Goal: Answer question/provide support

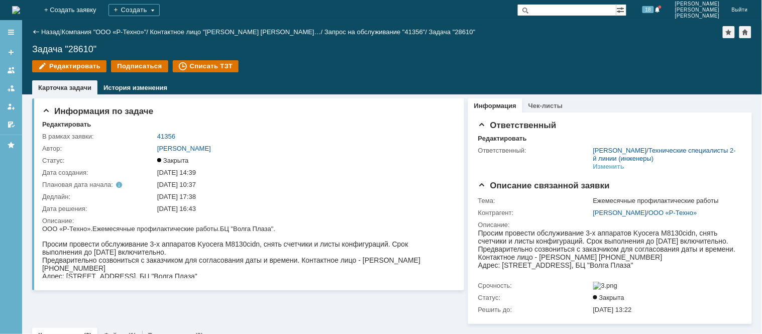
click at [20, 6] on img at bounding box center [16, 10] width 8 height 8
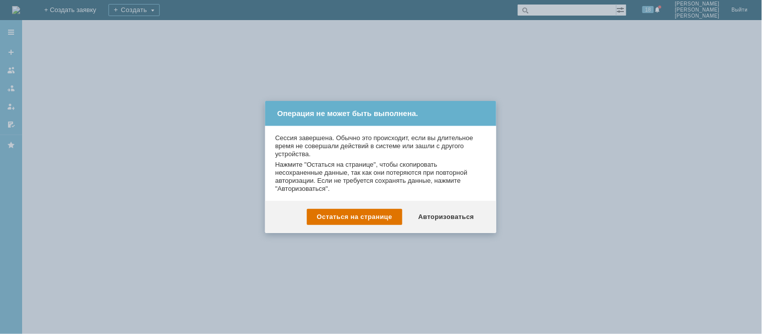
click at [452, 212] on div "Авторизоваться" at bounding box center [446, 217] width 76 height 16
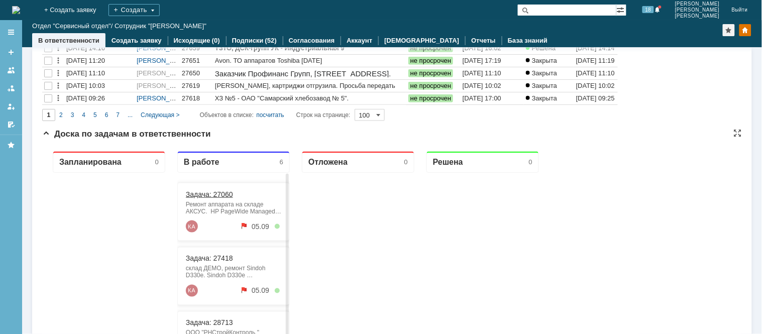
click at [212, 190] on link "Задача: 27060" at bounding box center [208, 194] width 47 height 8
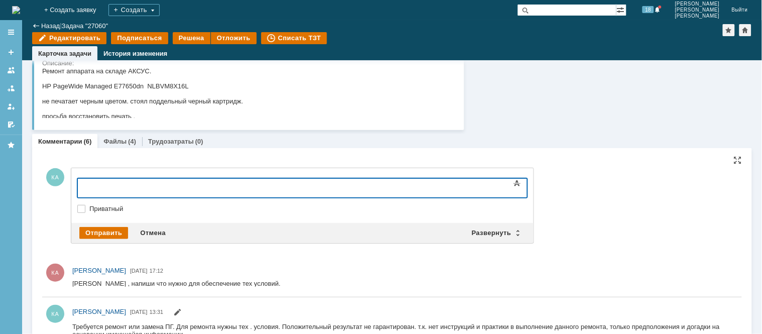
click at [131, 176] on div "Текст" at bounding box center [302, 176] width 450 height 3
click at [189, 191] on body at bounding box center [158, 186] width 151 height 17
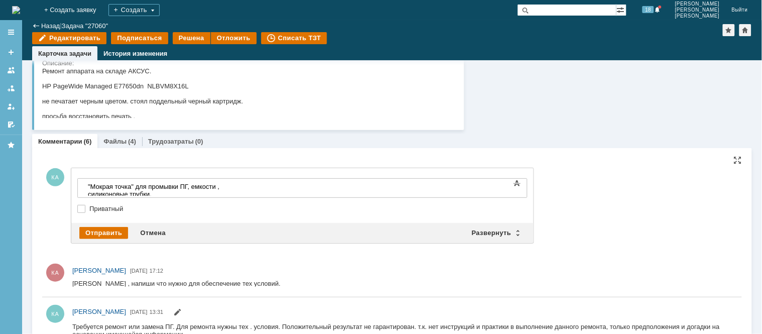
drag, startPoint x: 103, startPoint y: 230, endPoint x: 387, endPoint y: 196, distance: 285.2
click at [412, 210] on div "Внимание! Основные параметры Текст Жирный Курсив Подчеркнутый Зачеркнутый Нижни…" at bounding box center [302, 205] width 462 height 75
click at [230, 182] on div ""Мокрая точка" для промывки ПГ, емкости , силиконовые трубки." at bounding box center [158, 189] width 143 height 15
click at [119, 234] on div "Отправить" at bounding box center [103, 233] width 49 height 12
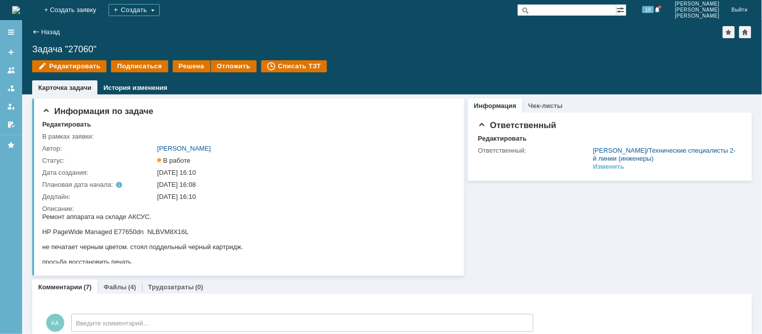
click at [20, 11] on img at bounding box center [16, 10] width 8 height 8
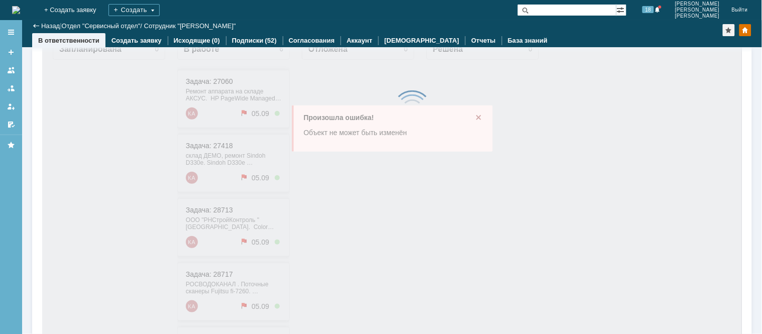
scroll to position [140, 0]
